Goal: Consume media (video, audio)

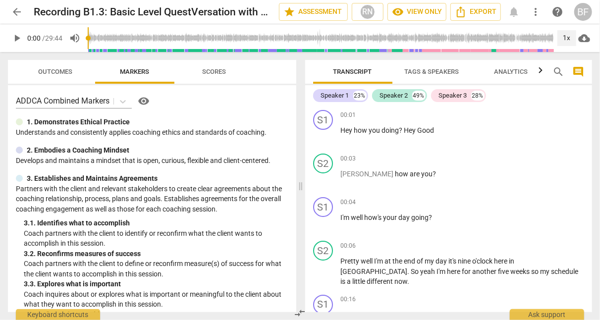
click at [565, 42] on div "1x" at bounding box center [566, 38] width 19 height 16
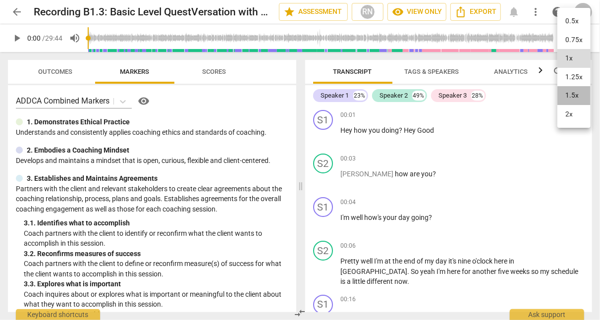
click at [574, 89] on li "1.5x" at bounding box center [573, 95] width 33 height 19
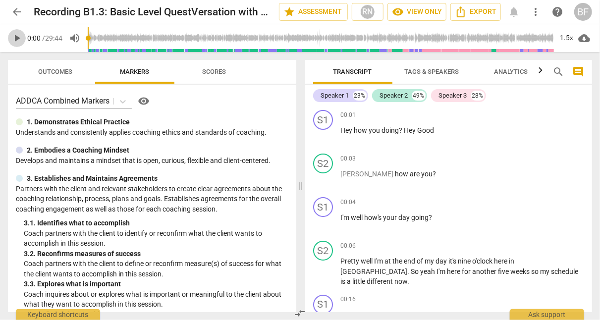
click at [17, 36] on span "play_arrow" at bounding box center [17, 38] width 12 height 12
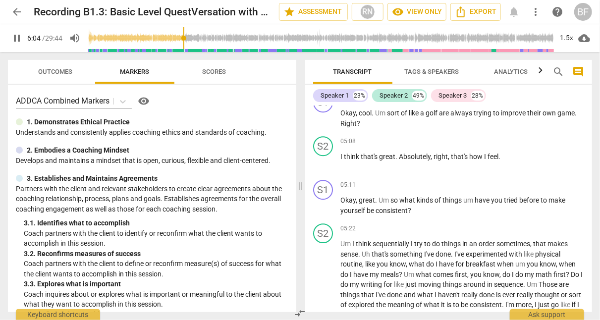
scroll to position [1606, 0]
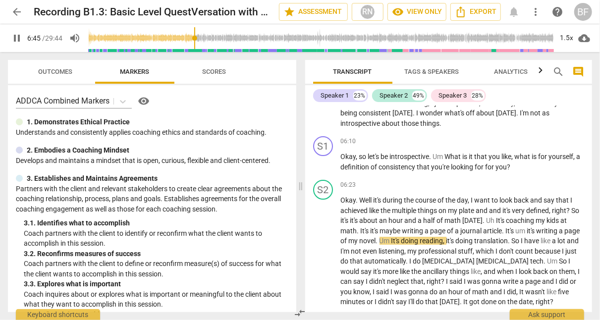
type input "406"
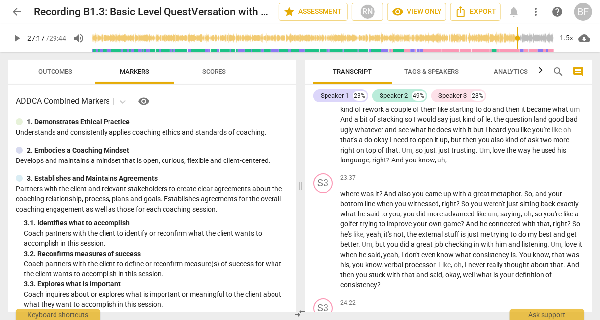
scroll to position [5815, 0]
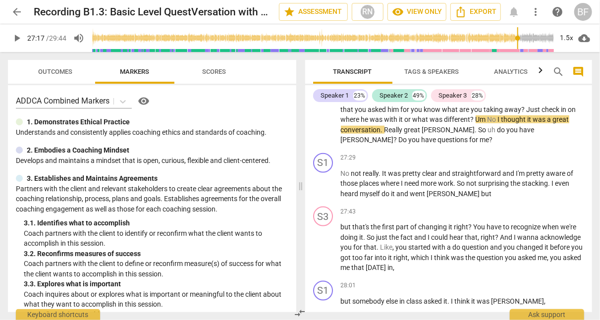
click at [15, 35] on span "play_arrow" at bounding box center [17, 38] width 12 height 12
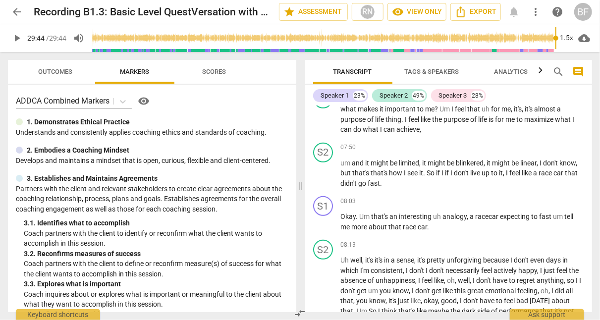
scroll to position [1972, 0]
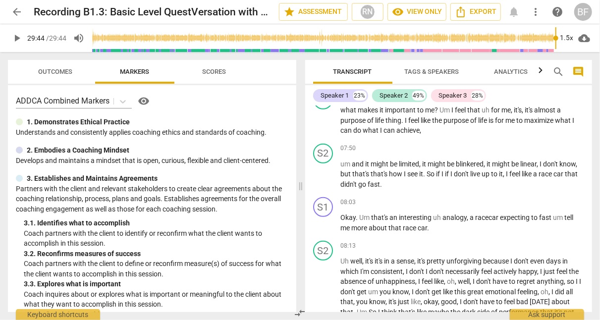
click at [323, 181] on span "play_arrow" at bounding box center [323, 175] width 12 height 12
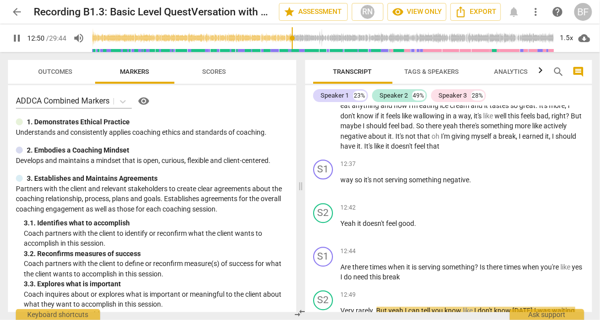
scroll to position [3193, 0]
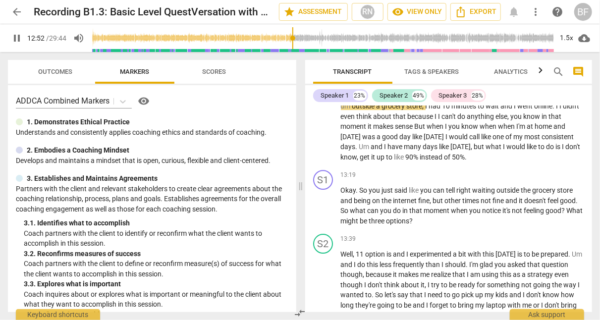
click at [317, 212] on span "pause" at bounding box center [323, 207] width 12 height 12
type input "774"
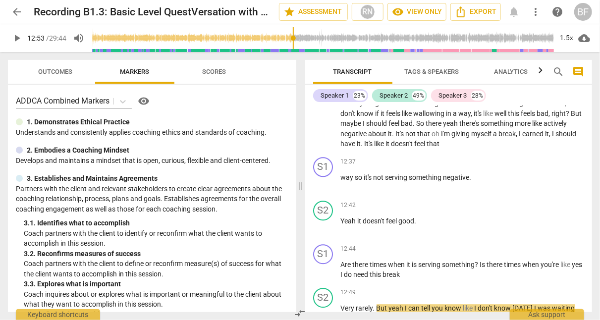
scroll to position [2942, 0]
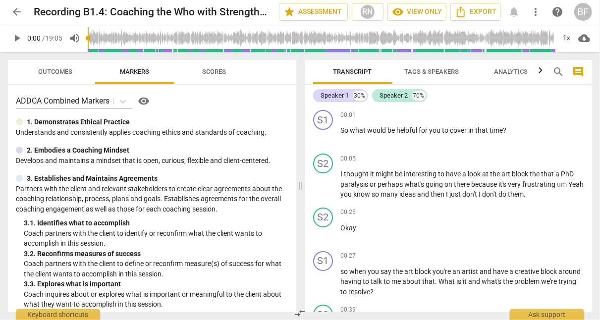
click at [17, 35] on span "play_arrow" at bounding box center [17, 38] width 12 height 12
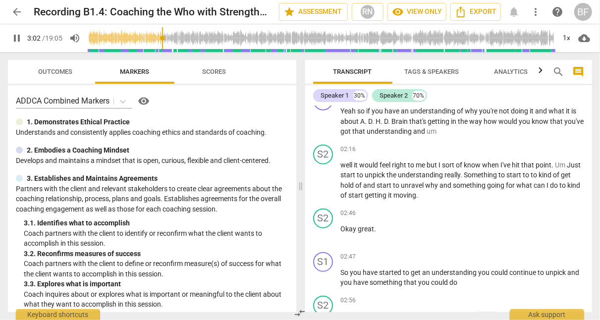
scroll to position [674, 0]
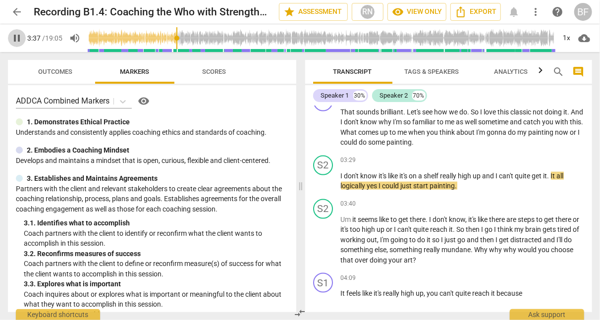
click at [17, 35] on span "pause" at bounding box center [17, 38] width 12 height 12
click at [20, 42] on span "play_arrow" at bounding box center [17, 38] width 12 height 12
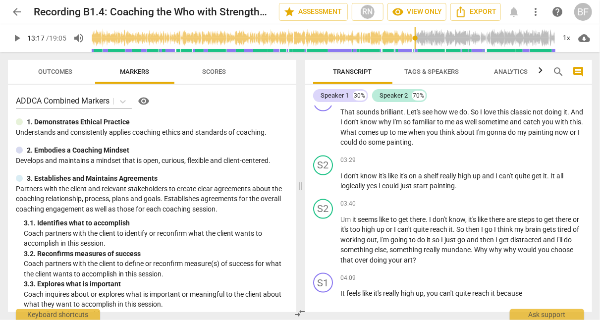
scroll to position [2718, 0]
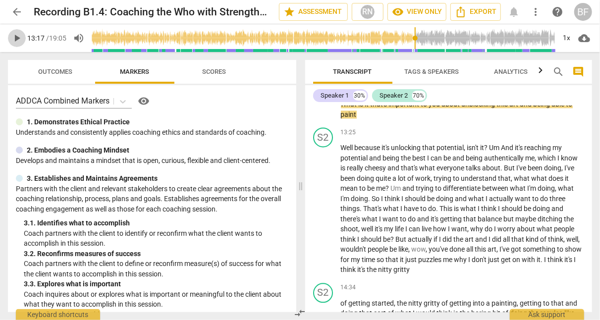
click at [19, 40] on span "play_arrow" at bounding box center [17, 38] width 12 height 12
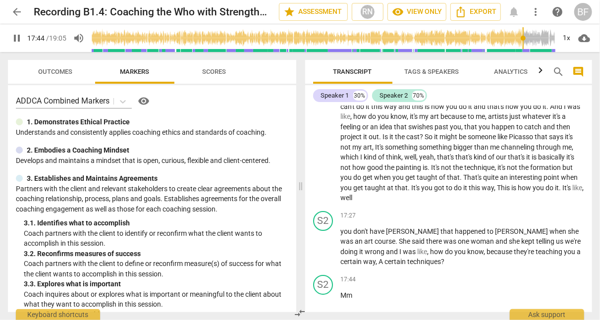
scroll to position [3617, 0]
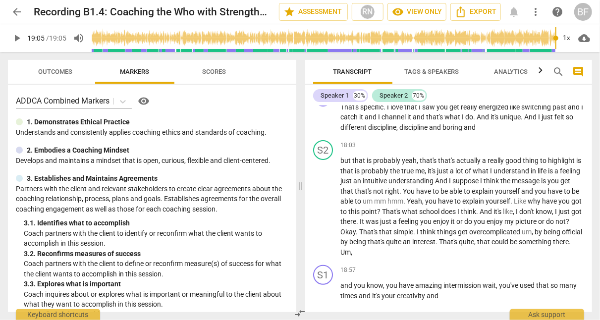
type input "1145"
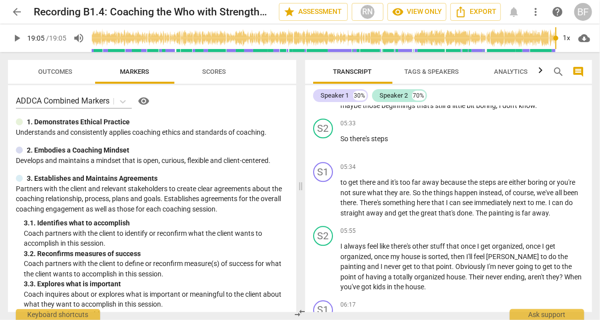
scroll to position [1065, 0]
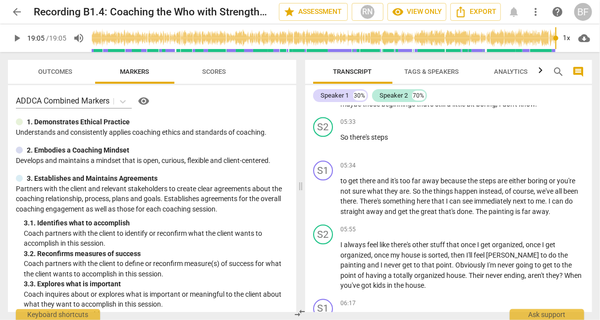
click at [384, 185] on span "and" at bounding box center [383, 181] width 13 height 8
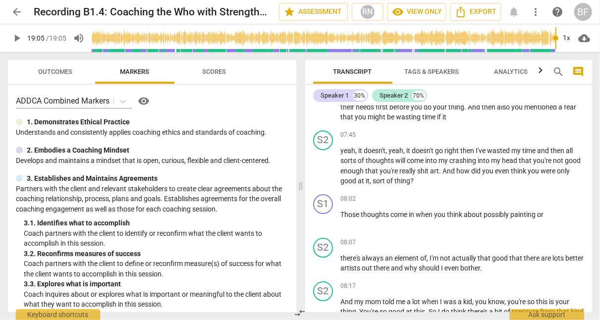
scroll to position [1468, 0]
click at [323, 226] on span "play_arrow" at bounding box center [323, 220] width 12 height 12
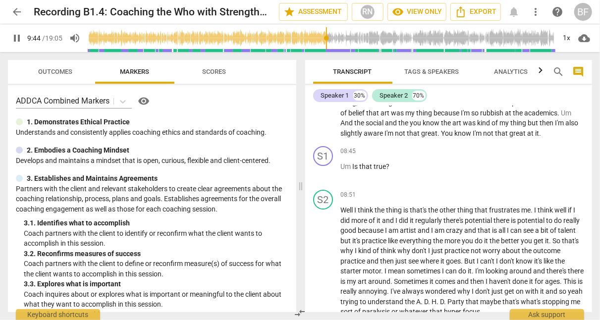
scroll to position [1920, 0]
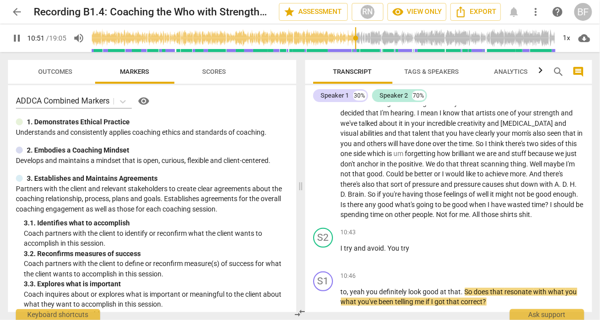
click at [498, 238] on div "10:43 keyboard_arrow_right" at bounding box center [463, 233] width 244 height 10
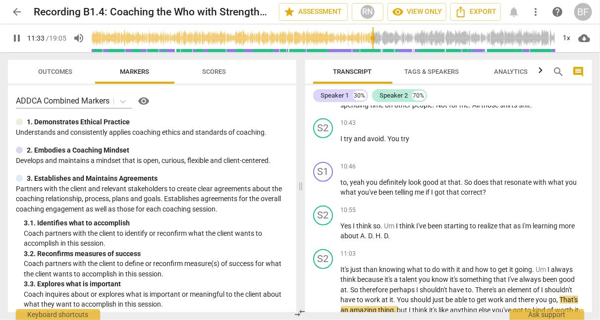
scroll to position [2235, 0]
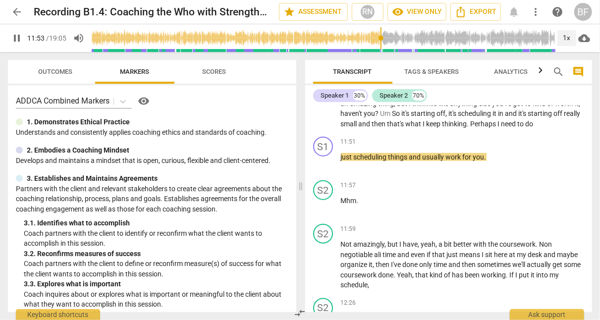
click at [563, 38] on div "1x" at bounding box center [566, 38] width 19 height 16
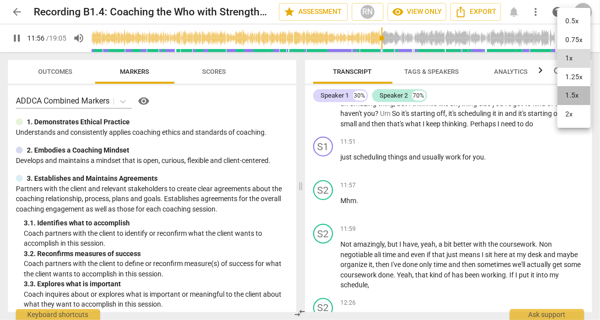
click at [572, 93] on li "1.5x" at bounding box center [573, 95] width 33 height 19
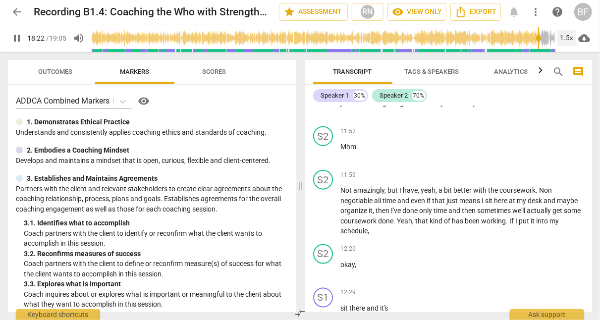
scroll to position [3617, 0]
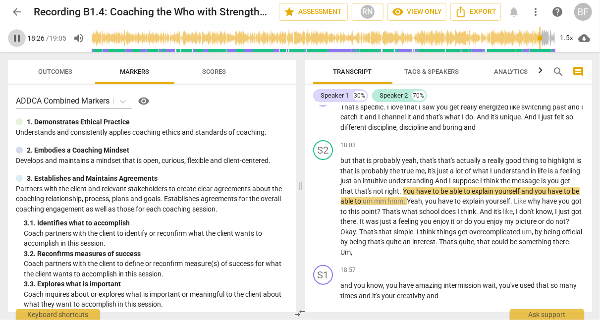
click at [17, 38] on span "pause" at bounding box center [17, 38] width 12 height 12
type input "1107"
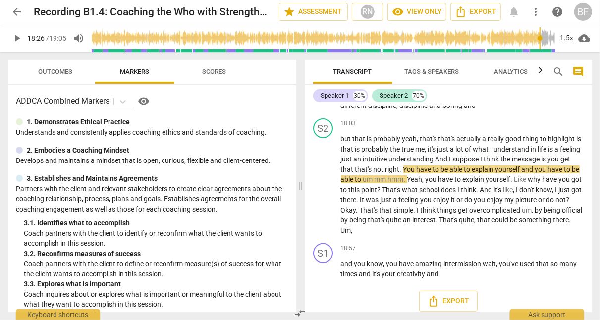
scroll to position [3649, 0]
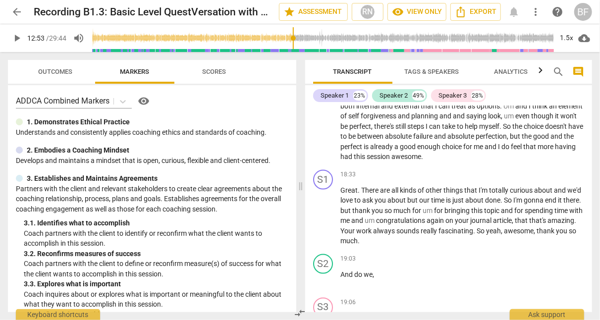
scroll to position [4157, 0]
